Goal: Information Seeking & Learning: Learn about a topic

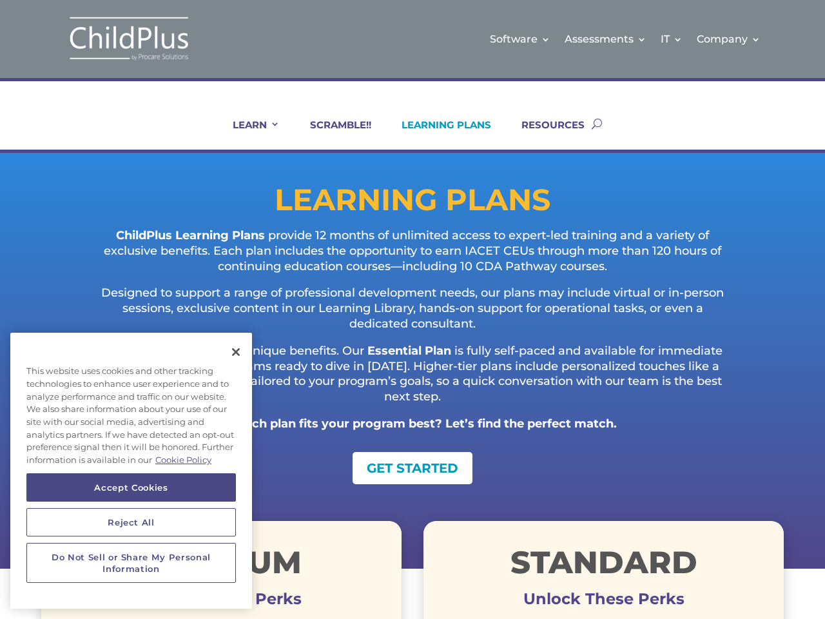
click at [413, 309] on p "Designed to support a range of professional development needs, our plans may in…" at bounding box center [412, 314] width 639 height 57
click at [672, 39] on link "IT" at bounding box center [672, 39] width 22 height 52
click at [729, 39] on link "Company" at bounding box center [729, 39] width 64 height 52
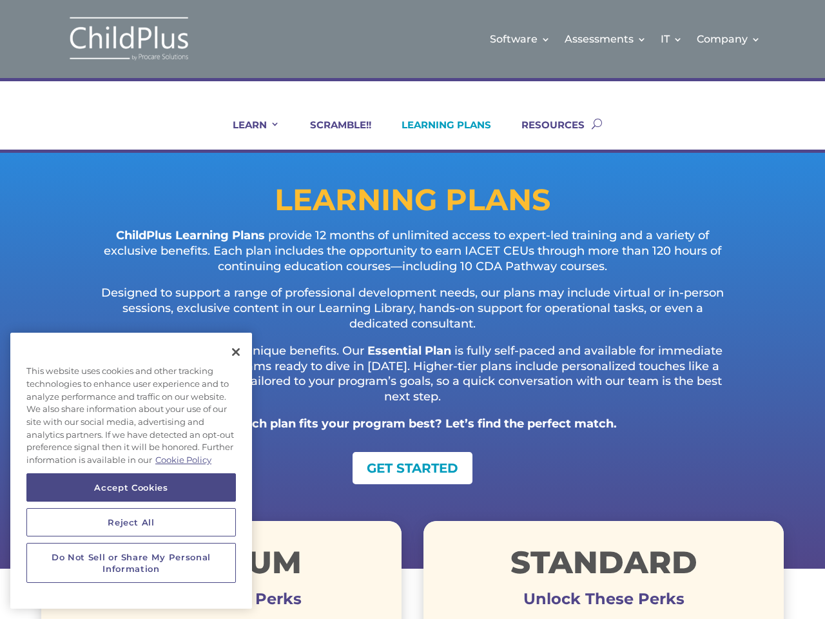
click at [248, 134] on link "LEARN" at bounding box center [248, 134] width 63 height 31
click at [131, 487] on button "Accept Cookies" at bounding box center [130, 487] width 209 height 28
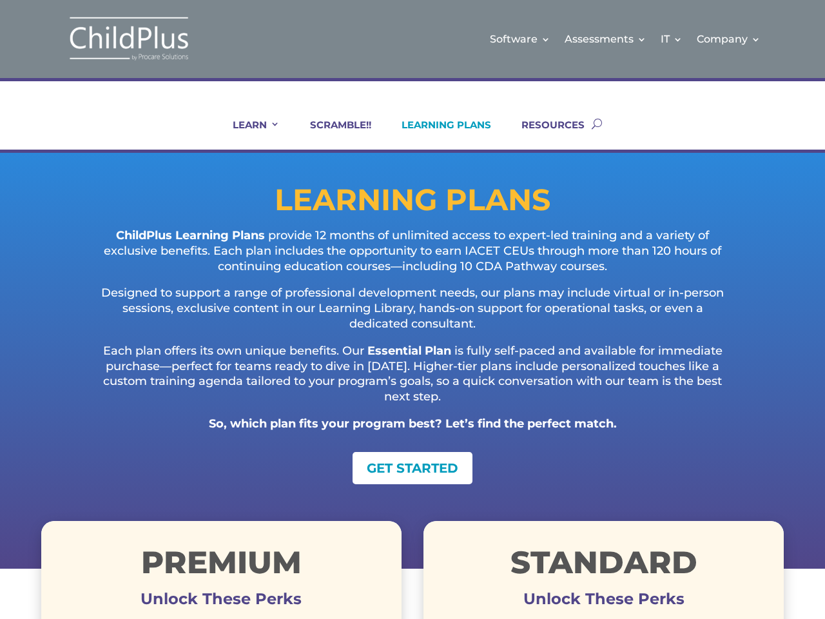
click at [131, 522] on button "Reject All" at bounding box center [130, 522] width 209 height 28
click at [131, 563] on h1 "Premium" at bounding box center [221, 565] width 360 height 37
click at [236, 352] on p "Each plan offers its own unique benefits. Our Essential Plan is fully self-pace…" at bounding box center [412, 380] width 639 height 73
